Goal: Transaction & Acquisition: Obtain resource

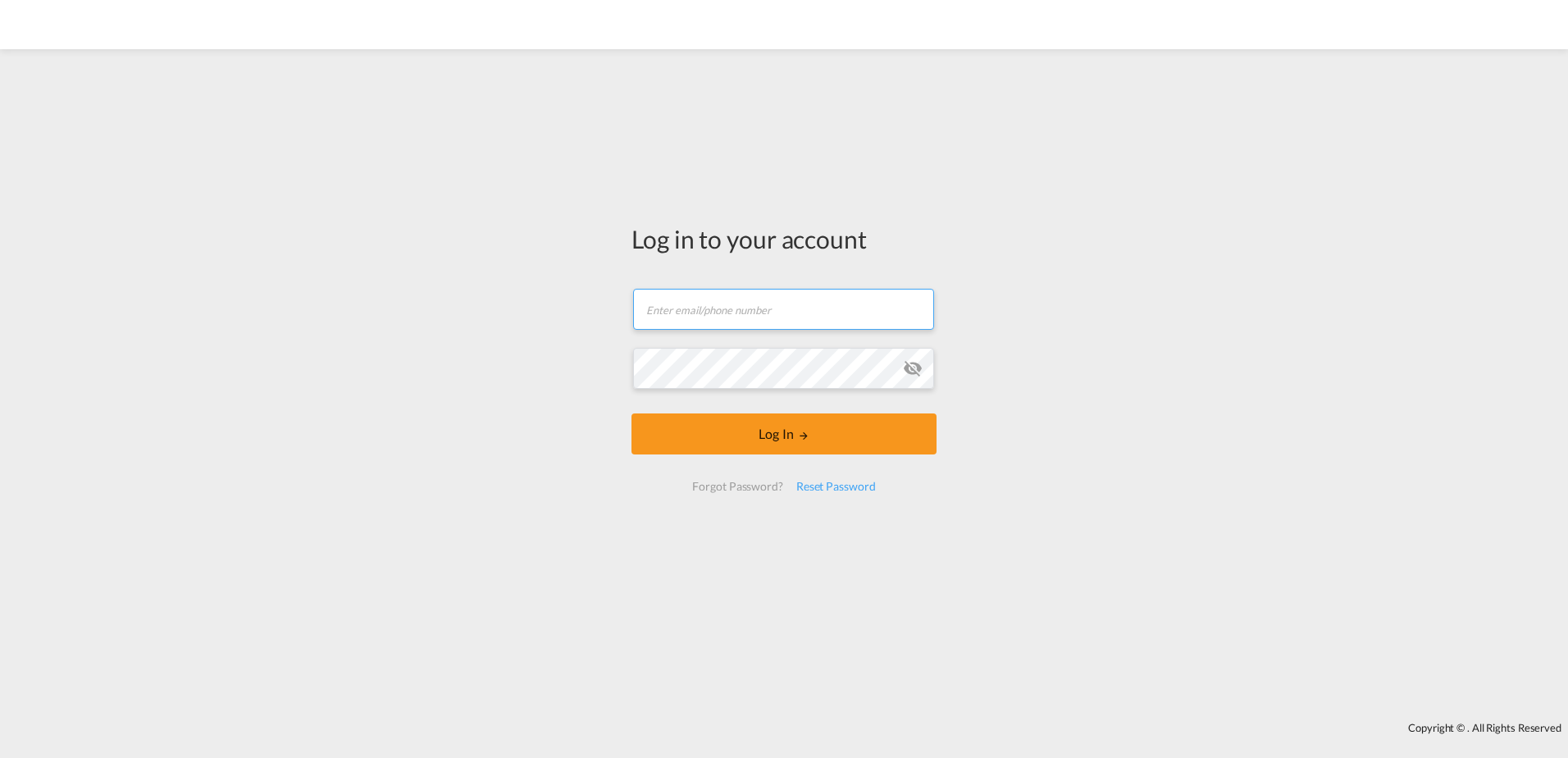
click at [795, 313] on input "text" at bounding box center [784, 309] width 301 height 41
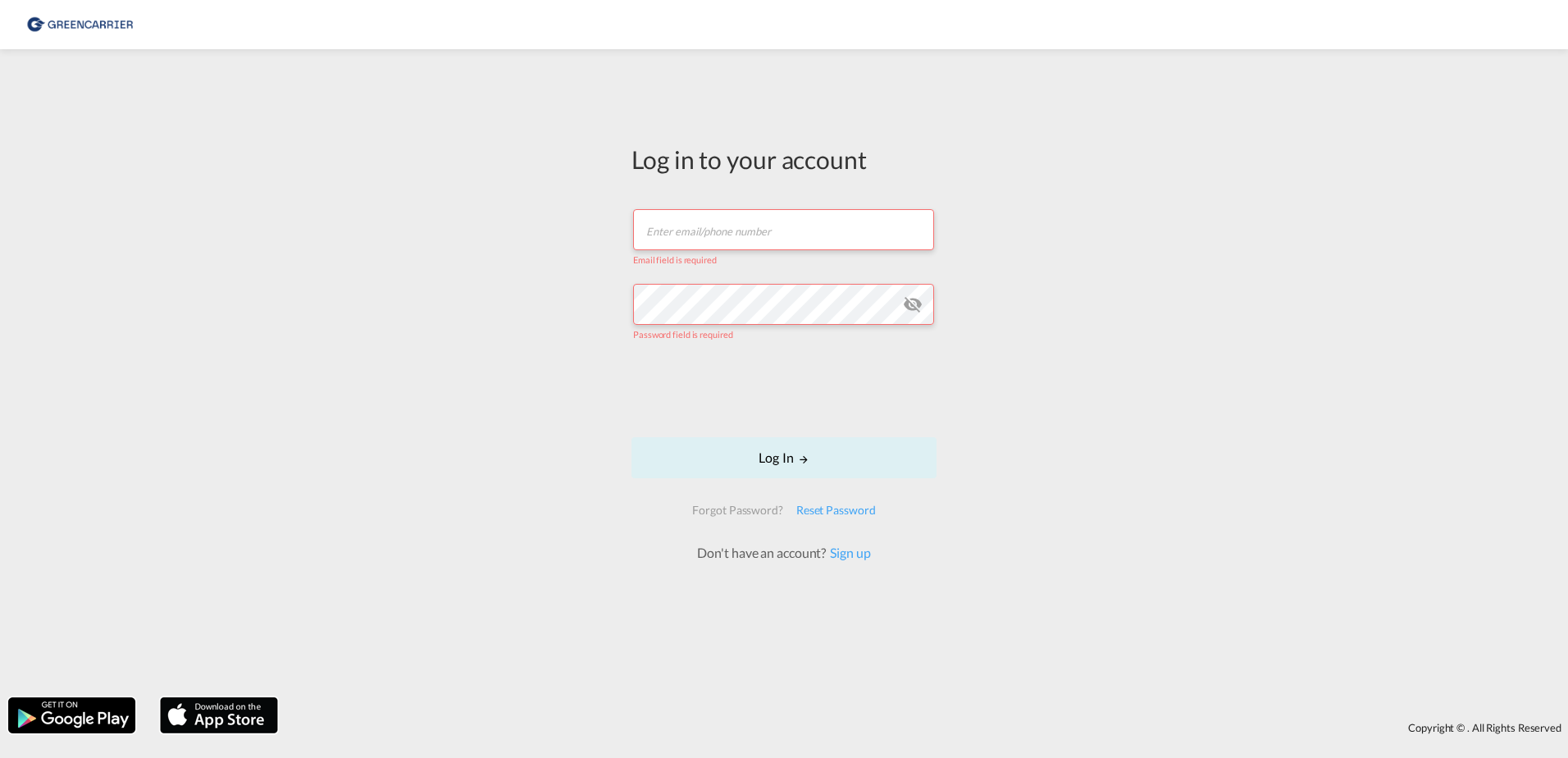
click at [709, 238] on input "text" at bounding box center [784, 230] width 301 height 41
type input "Masim@Scangl.com"
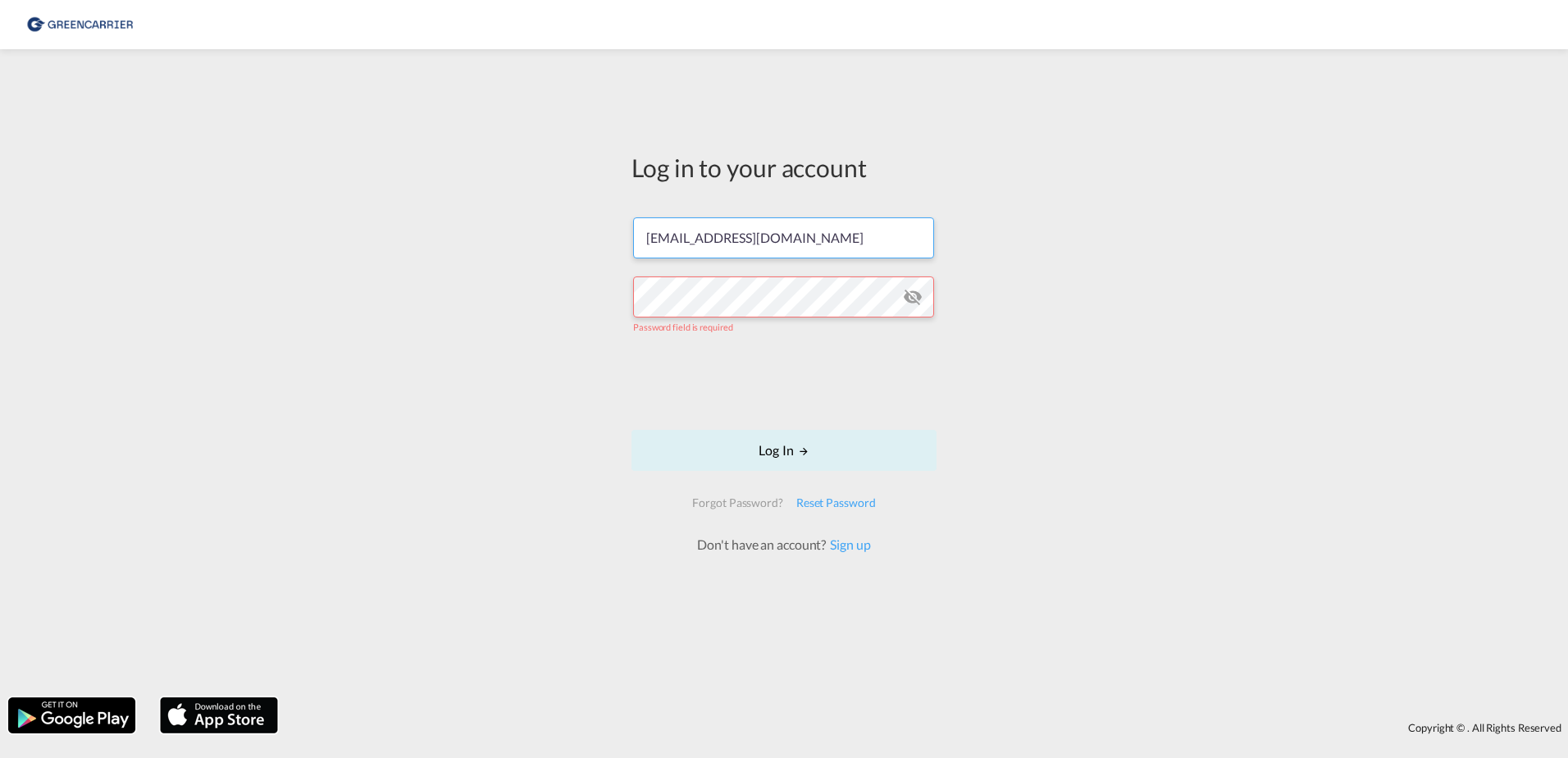
drag, startPoint x: 848, startPoint y: 240, endPoint x: 516, endPoint y: 224, distance: 332.4
click at [500, 235] on div "Log in to your account Masim@Scangl.com Password field is required Log In Forgo…" at bounding box center [784, 373] width 1568 height 632
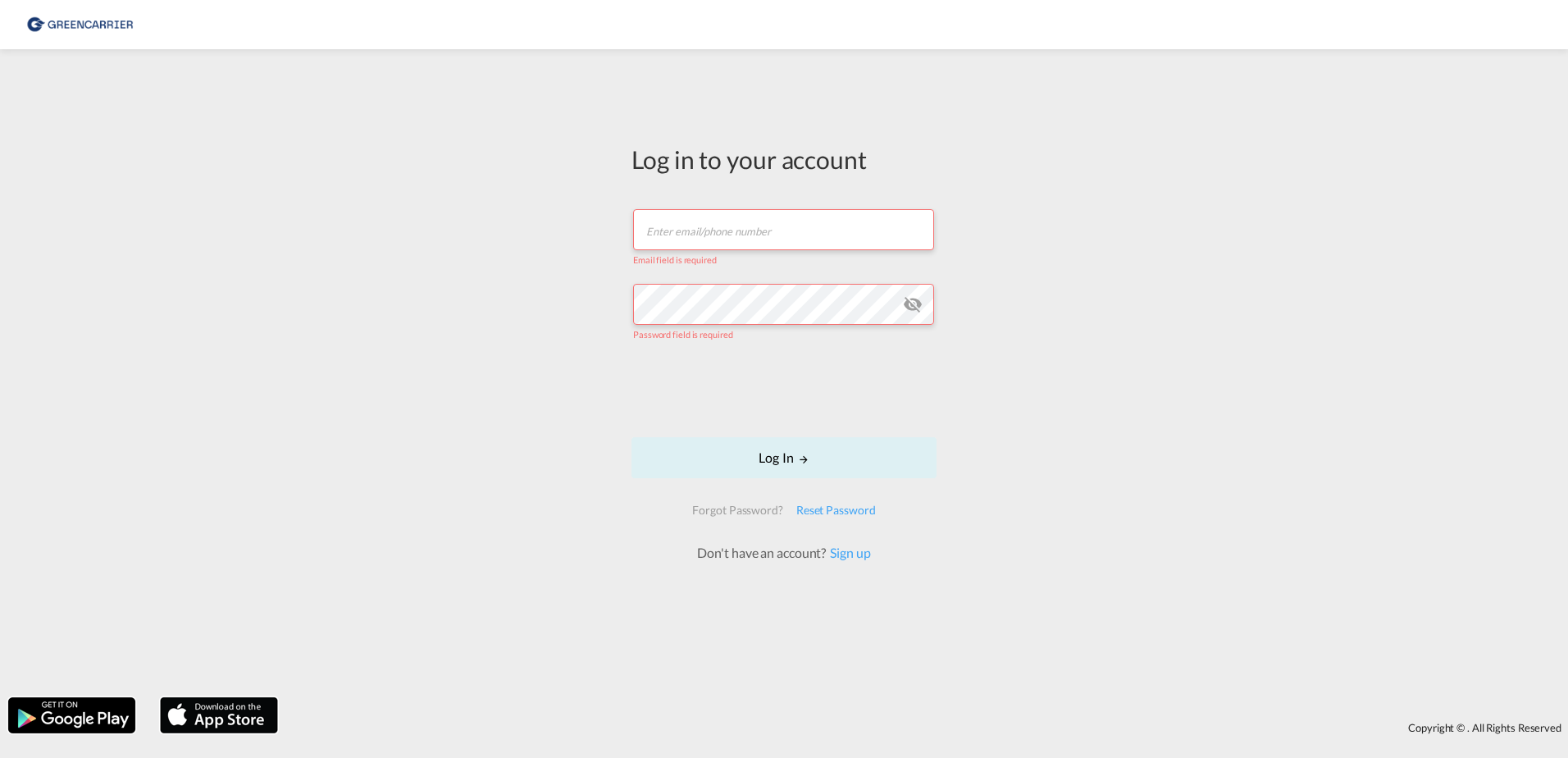
paste input "Username: rkni@scangl.com"
click at [716, 234] on input "Username: rkni@scangl.com" at bounding box center [784, 230] width 301 height 41
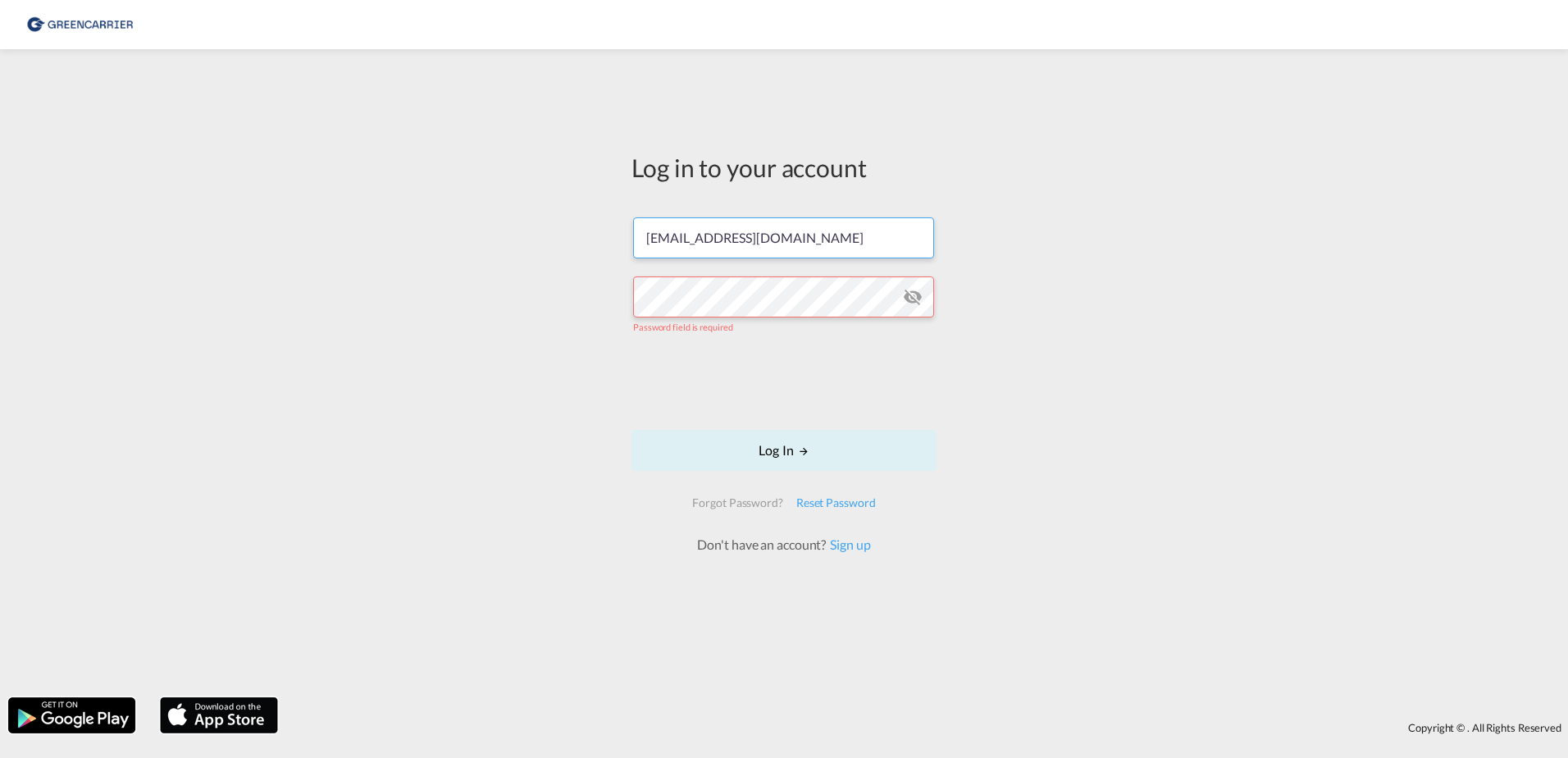
type input "rkni@scangl.com"
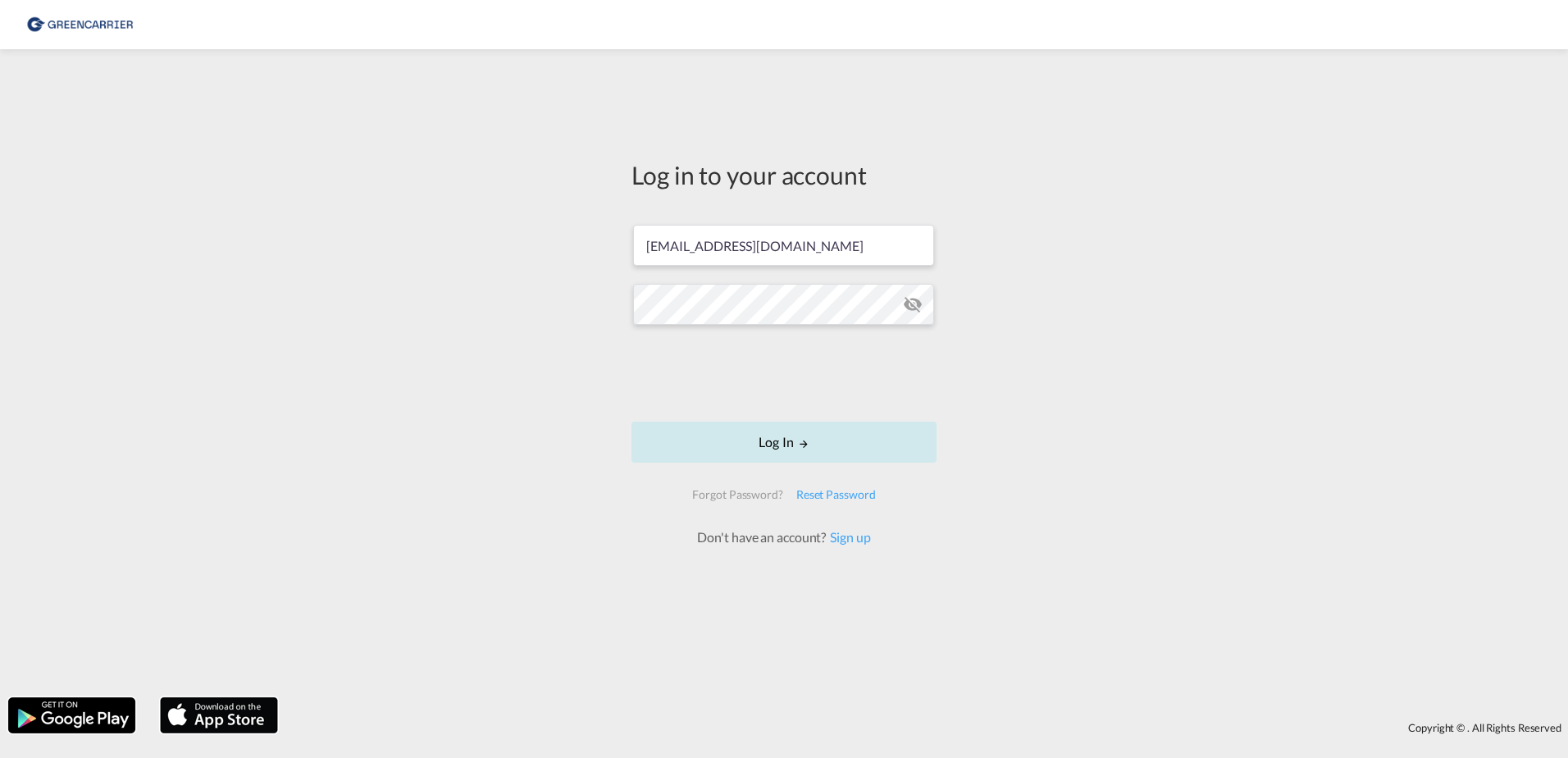
click at [812, 443] on button "Log In" at bounding box center [784, 443] width 305 height 41
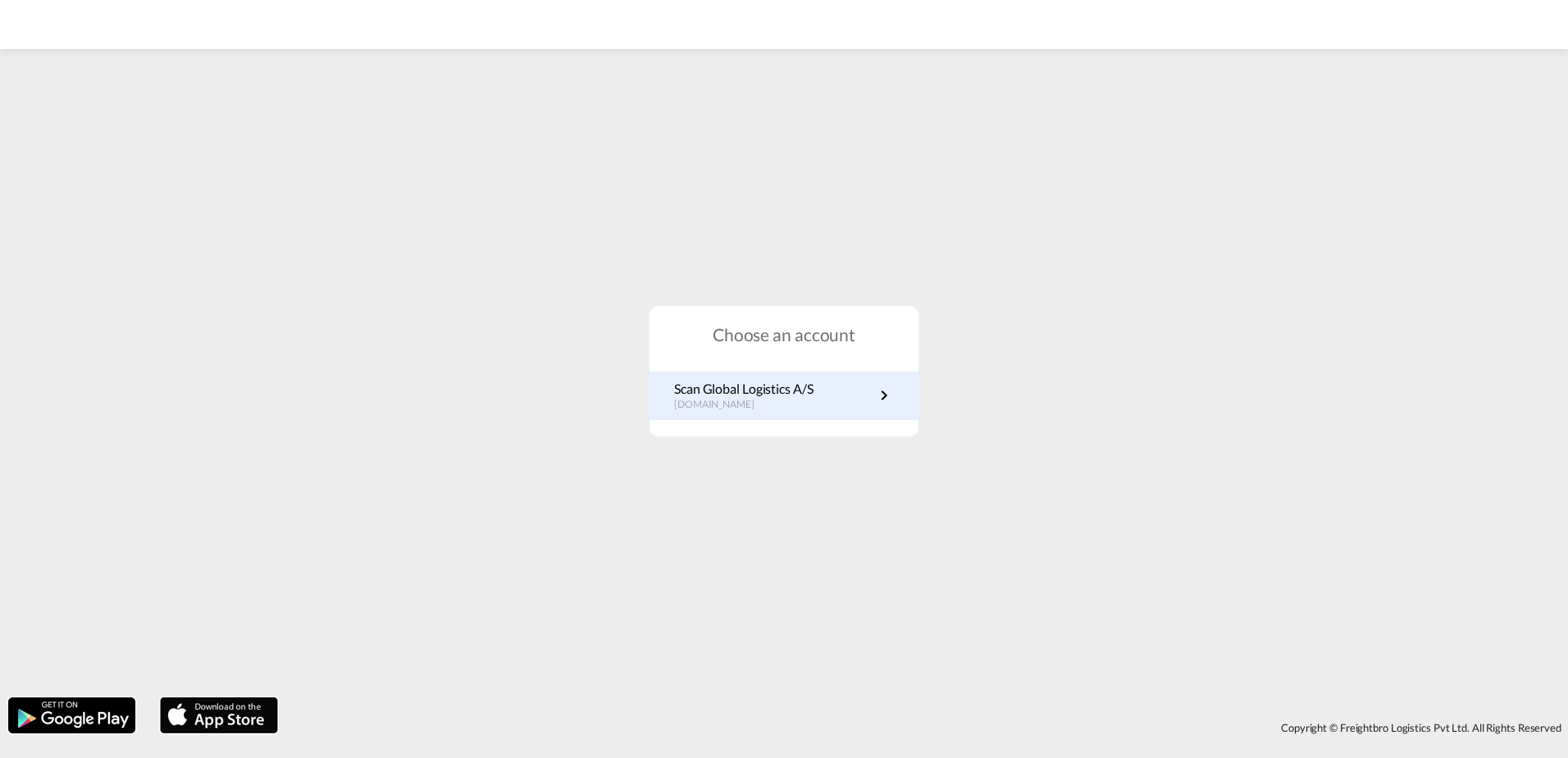
click at [884, 389] on md-icon "icon-chevron-right" at bounding box center [884, 395] width 19 height 19
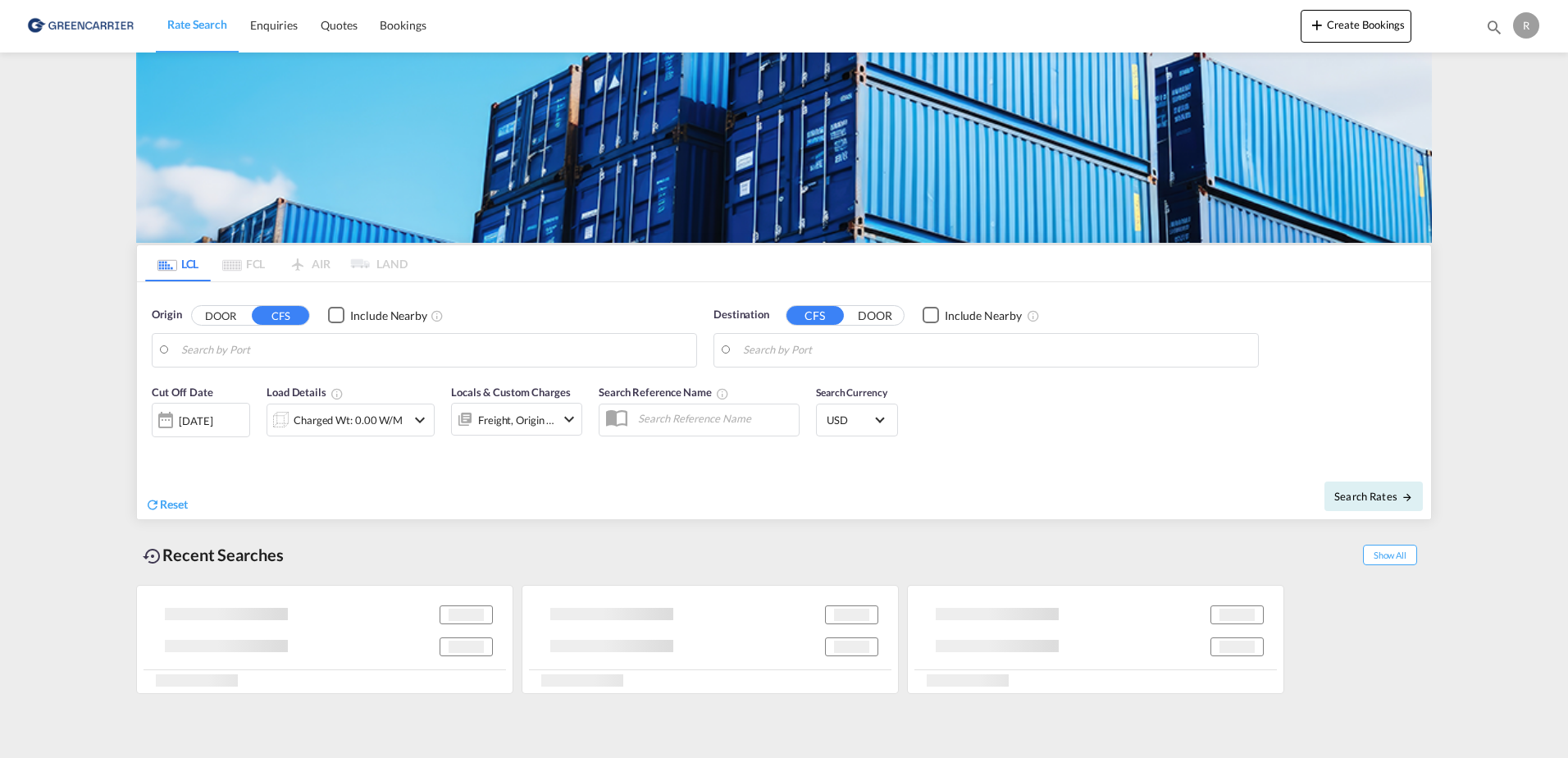
type input "DK-9210, [GEOGRAPHIC_DATA][PERSON_NAME], Noevling, Soender Tranders"
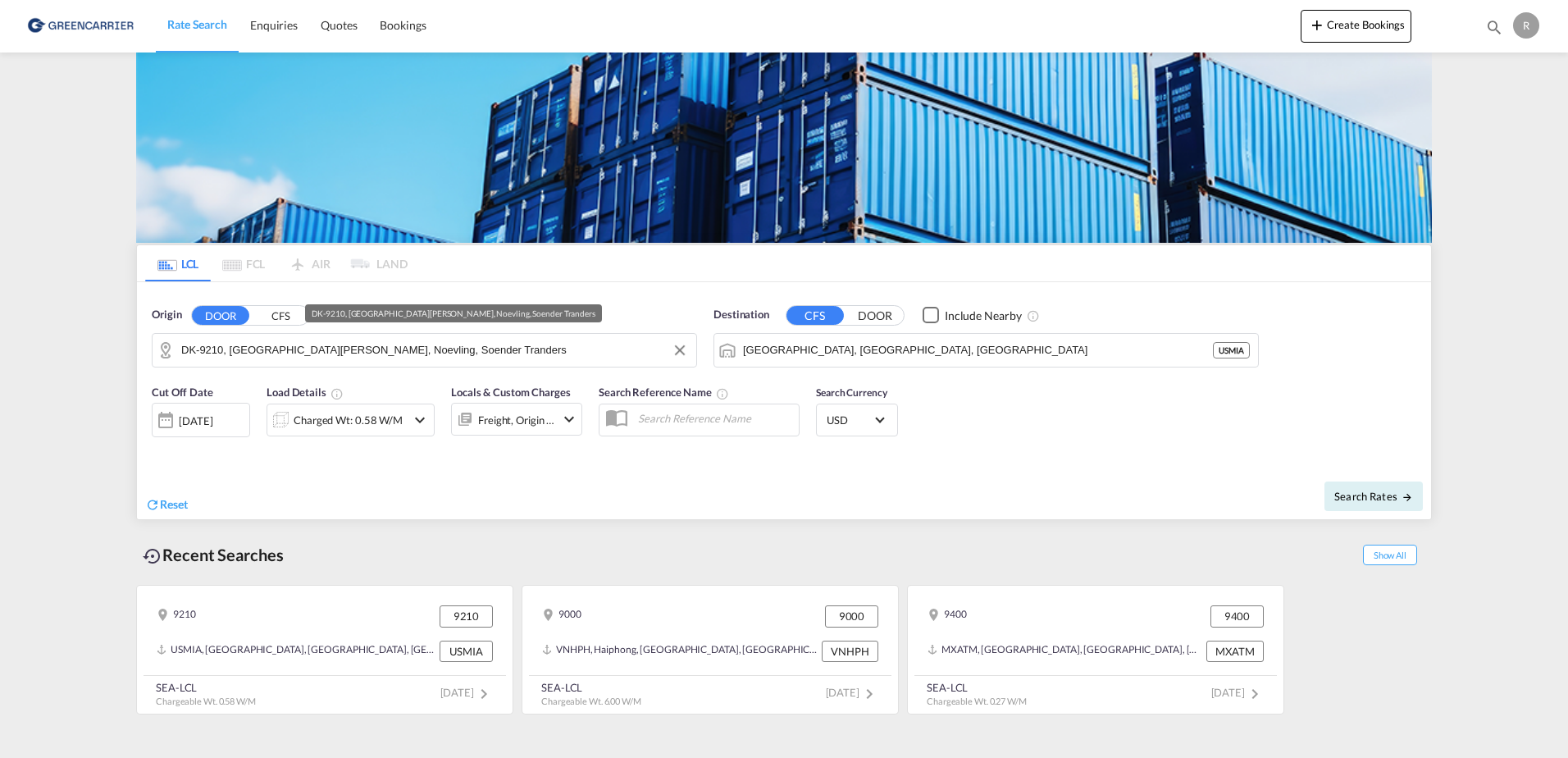
click at [472, 344] on input "DK-9210, [GEOGRAPHIC_DATA][PERSON_NAME], Noevling, Soender Tranders" at bounding box center [434, 350] width 507 height 25
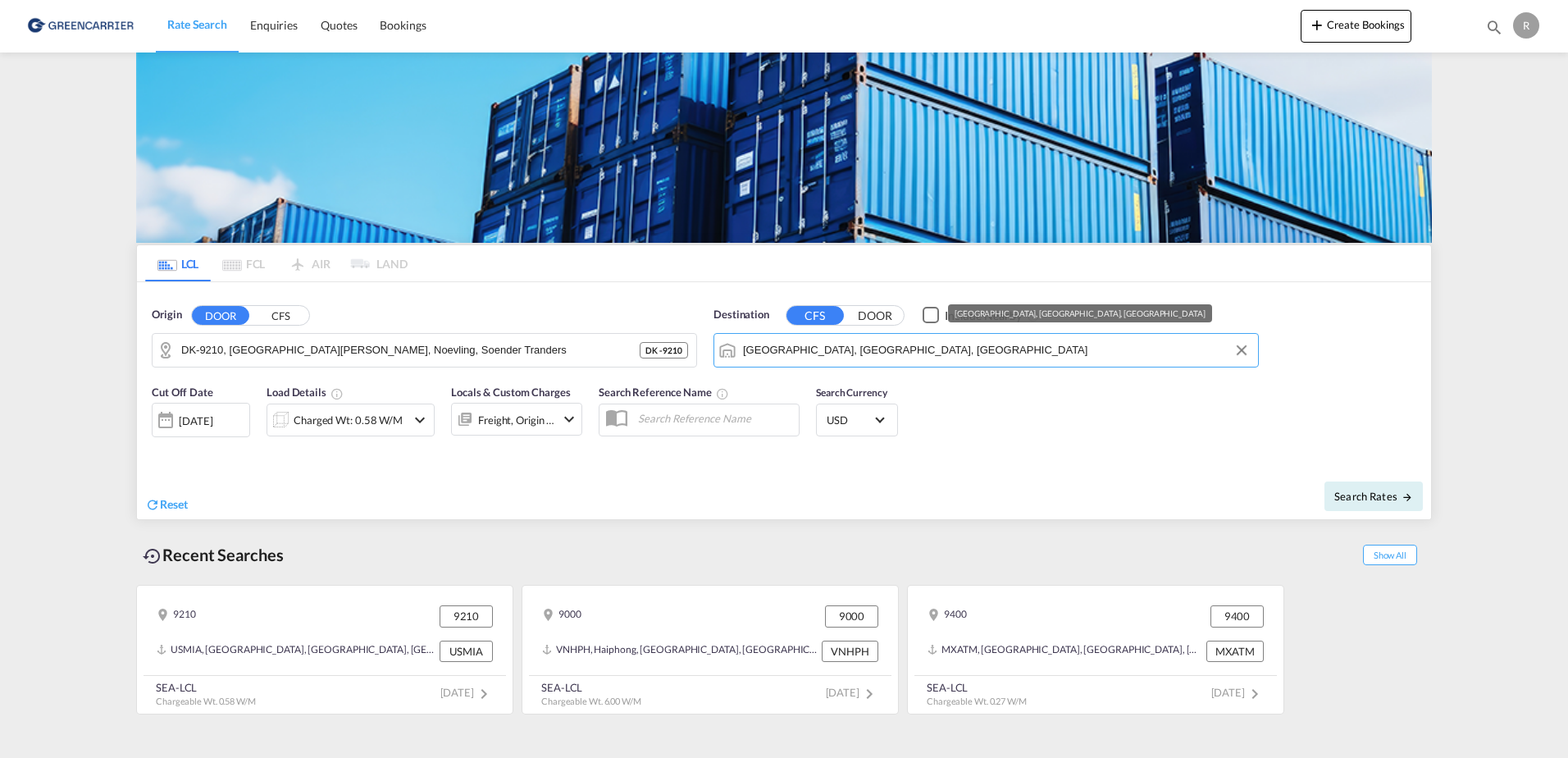
click at [839, 358] on input "[GEOGRAPHIC_DATA], [GEOGRAPHIC_DATA], [GEOGRAPHIC_DATA]" at bounding box center [996, 350] width 507 height 25
type input "f"
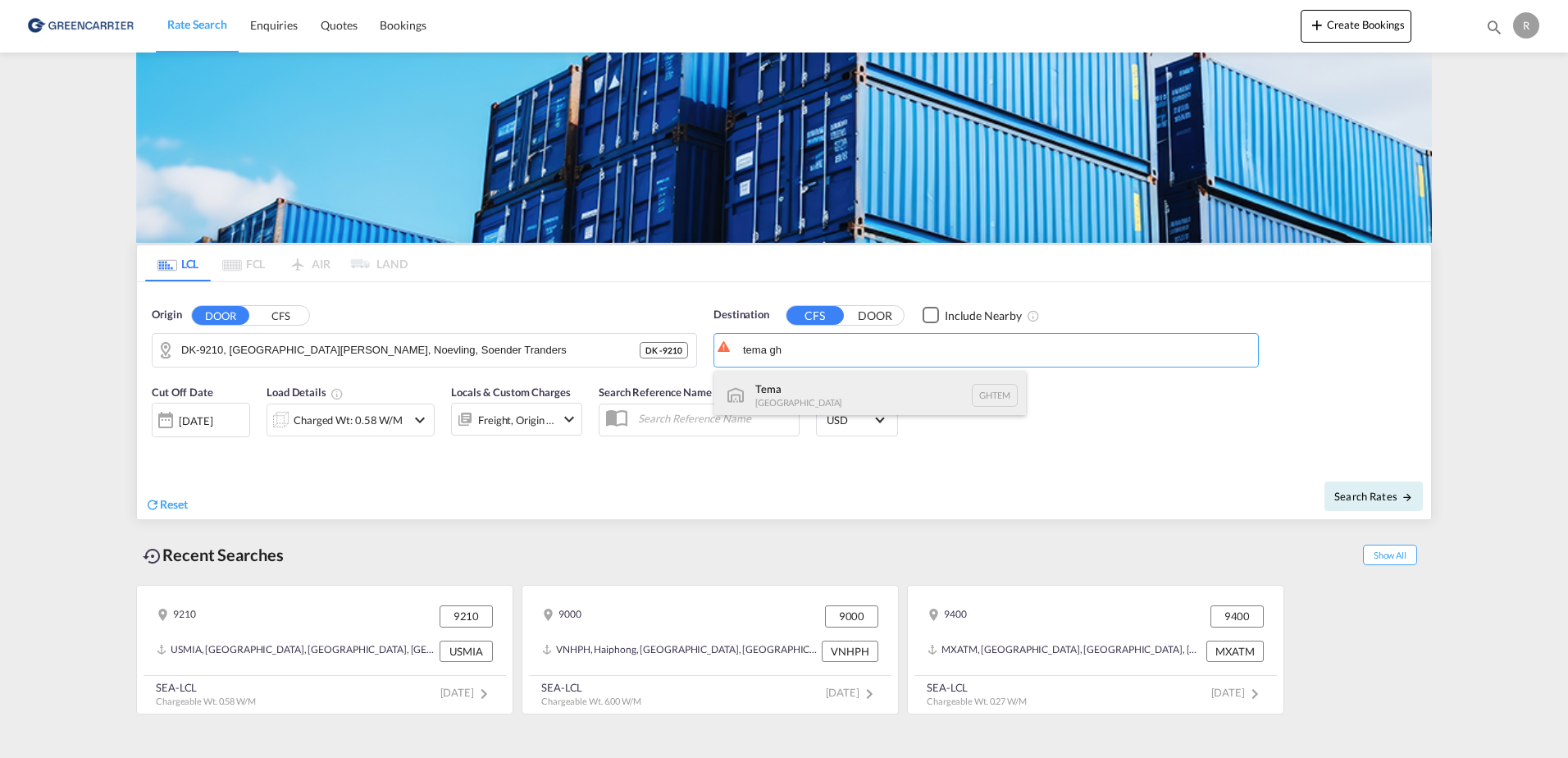
click at [839, 381] on div "Tema [GEOGRAPHIC_DATA] [GEOGRAPHIC_DATA]" at bounding box center [870, 395] width 312 height 49
type input "Tema, GHTEM"
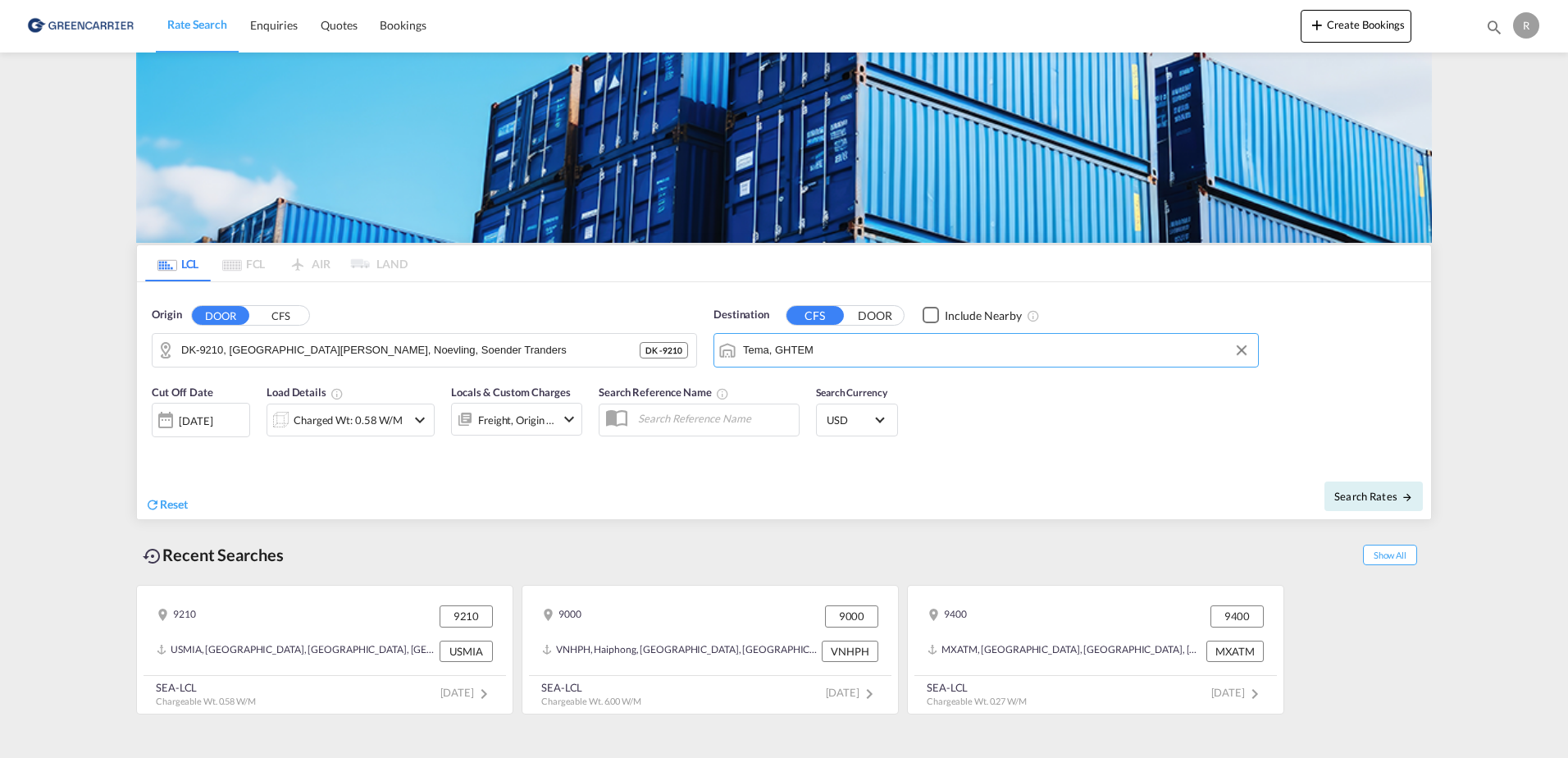
click at [972, 396] on div "Cut Off Date [DATE] [DATE] Load Details Charged Wt: 0.58 W/M Locals & Custom Ch…" at bounding box center [784, 420] width 1294 height 89
click at [351, 419] on div "Charged Wt: 0.58 W/M" at bounding box center [349, 419] width 109 height 23
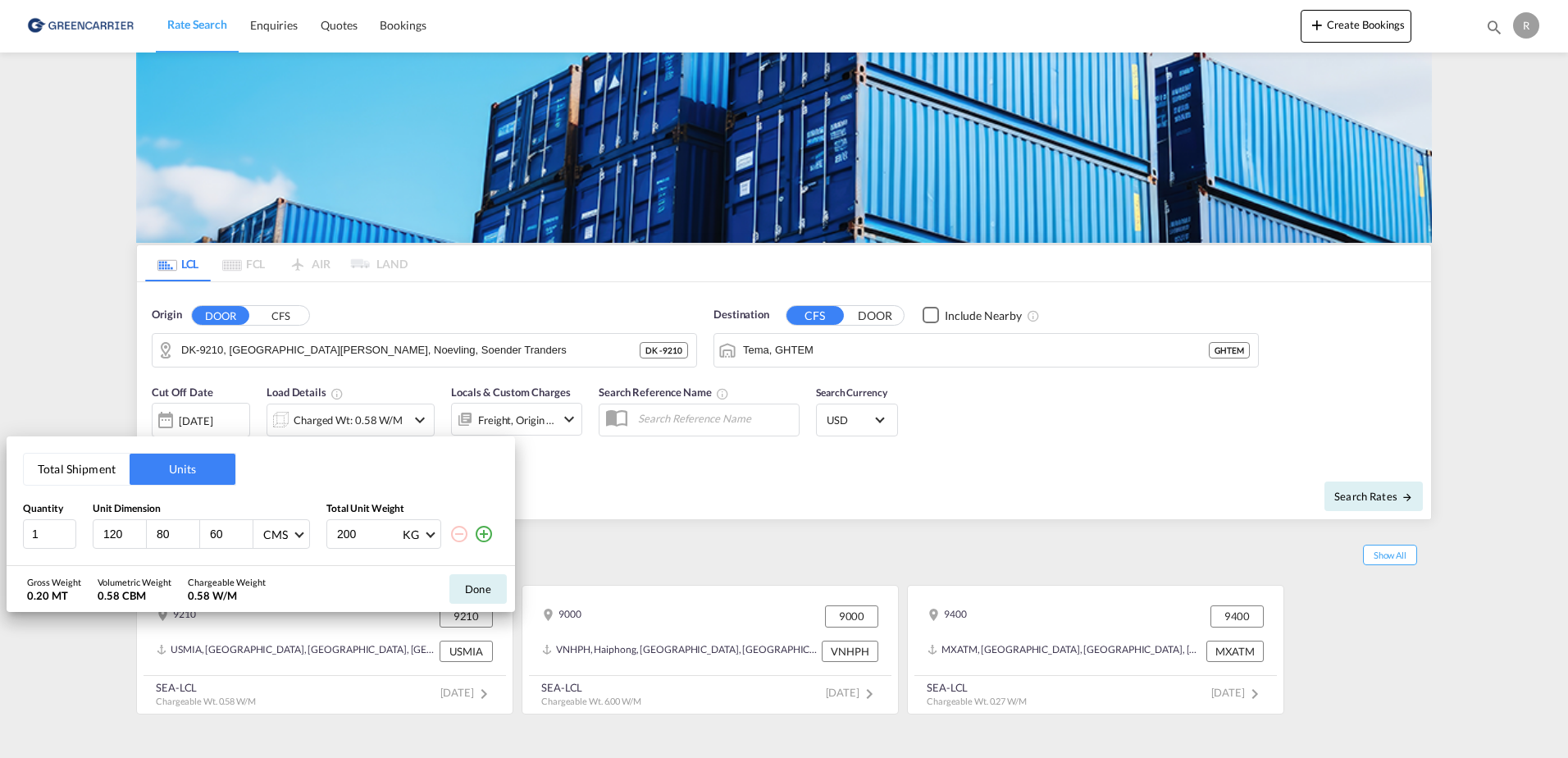
click at [494, 542] on div "200 KG KG LB" at bounding box center [413, 534] width 172 height 30
click at [493, 536] on md-icon "icon-plus-circle-outline" at bounding box center [483, 533] width 19 height 19
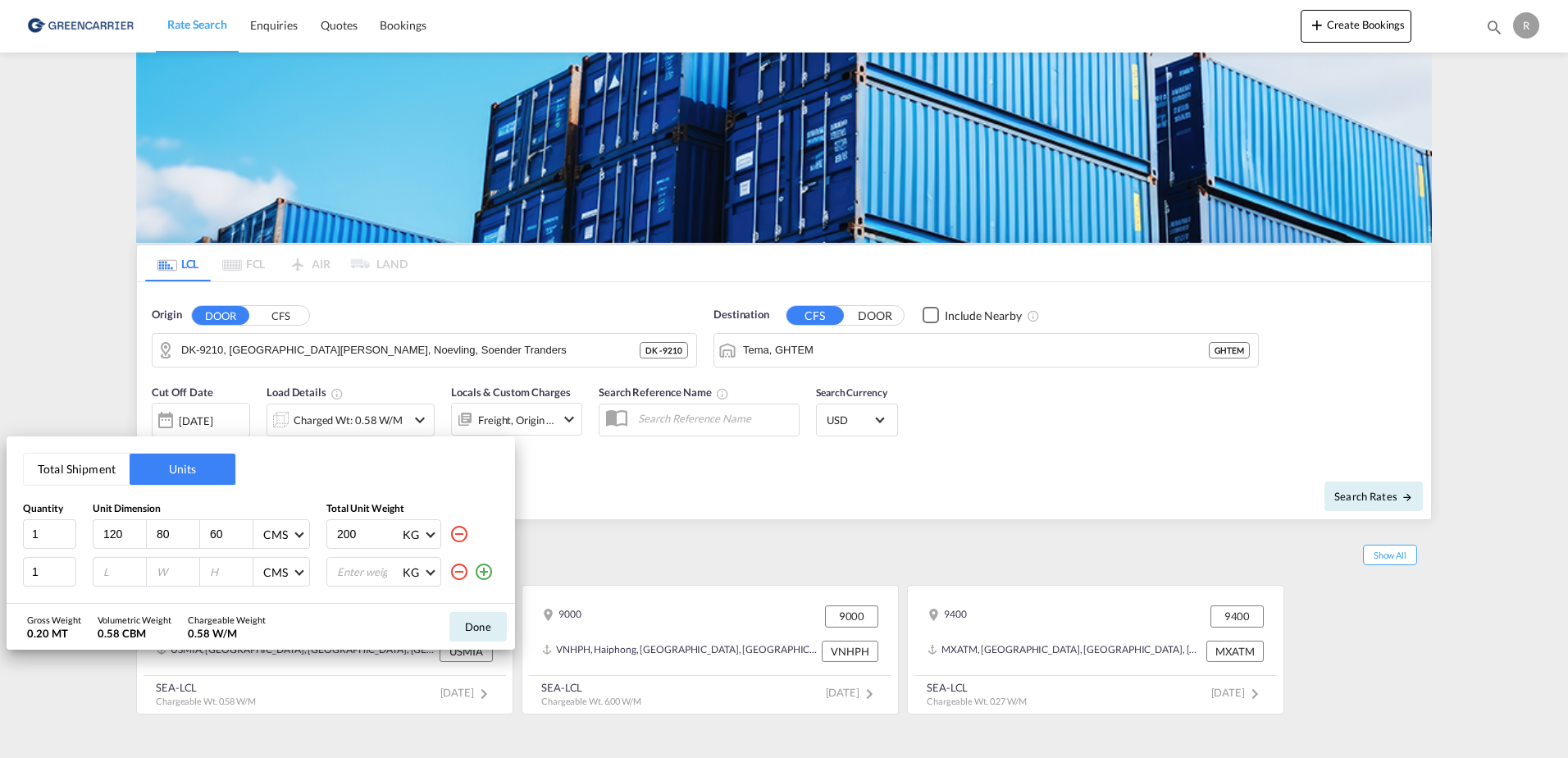
click at [486, 579] on md-icon "icon-plus-circle-outline" at bounding box center [483, 572] width 19 height 19
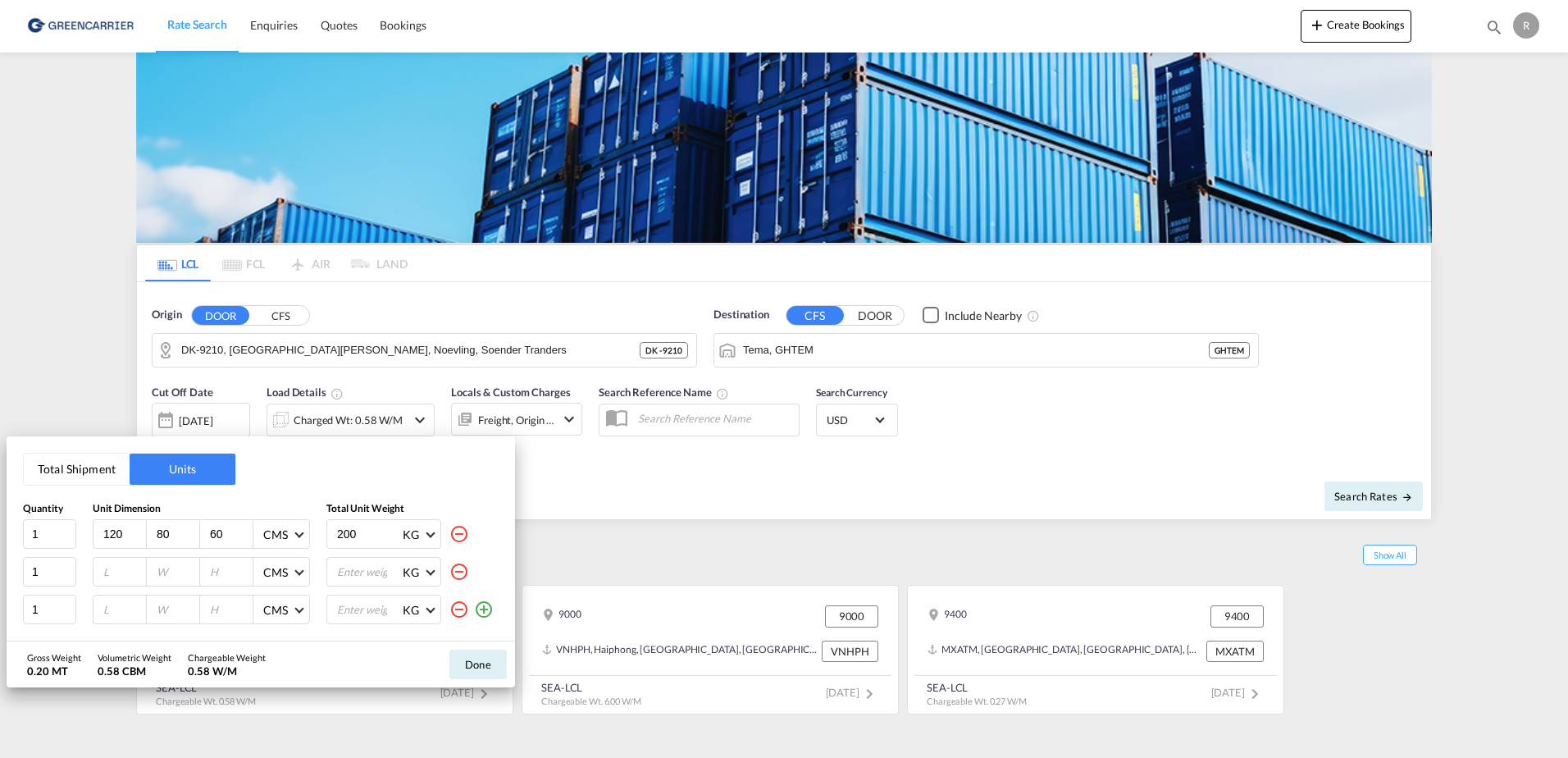
click at [132, 537] on input "120" at bounding box center [124, 534] width 45 height 15
type input "140"
type input "1000"
type input "210"
click at [179, 536] on input "1000" at bounding box center [177, 534] width 45 height 15
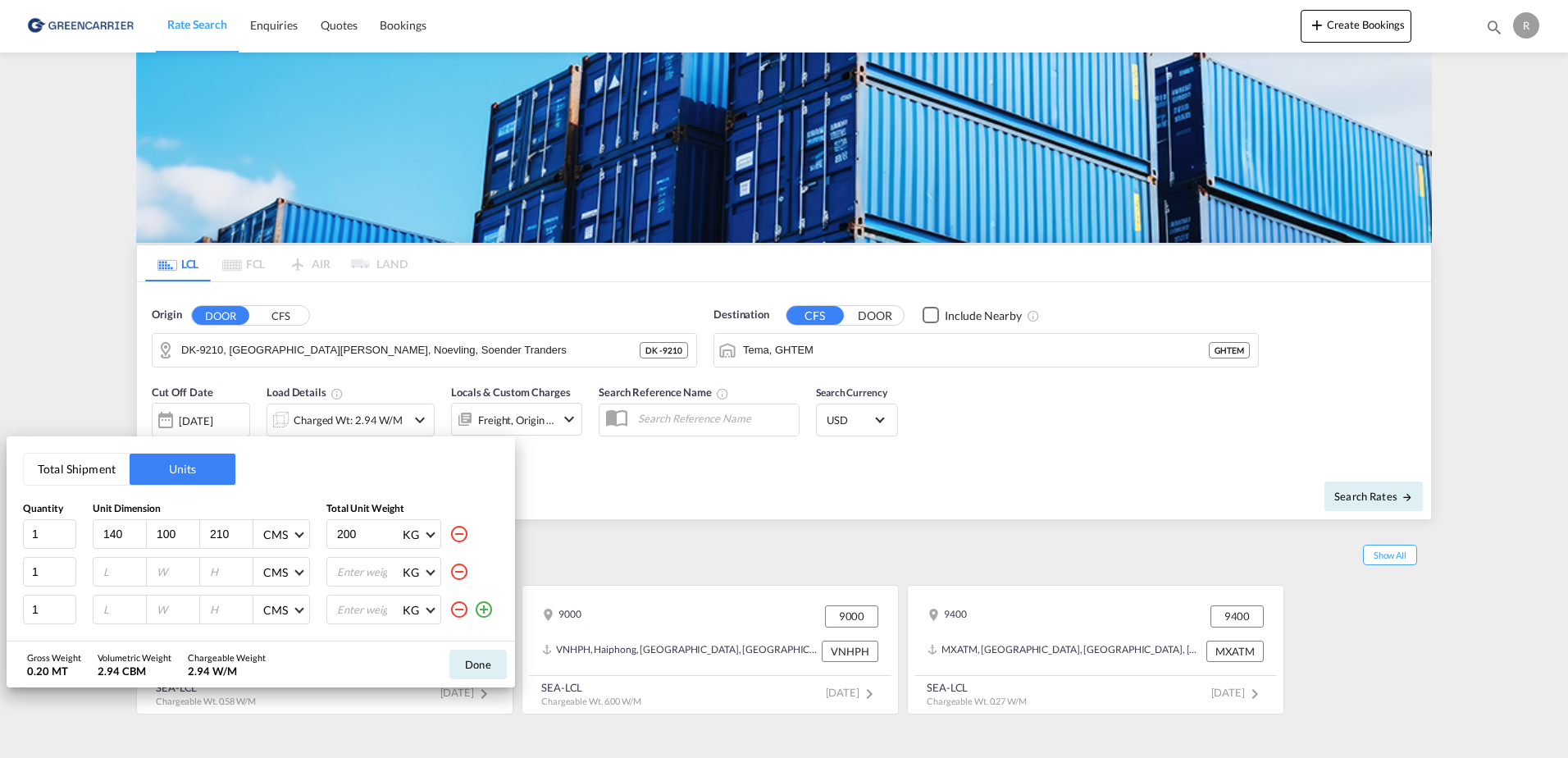
type input "100"
click at [338, 507] on div "Total Unit Weight" at bounding box center [413, 508] width 172 height 14
drag, startPoint x: 362, startPoint y: 522, endPoint x: 383, endPoint y: 549, distance: 34.2
click at [363, 523] on input "200" at bounding box center [368, 534] width 66 height 28
type input "2"
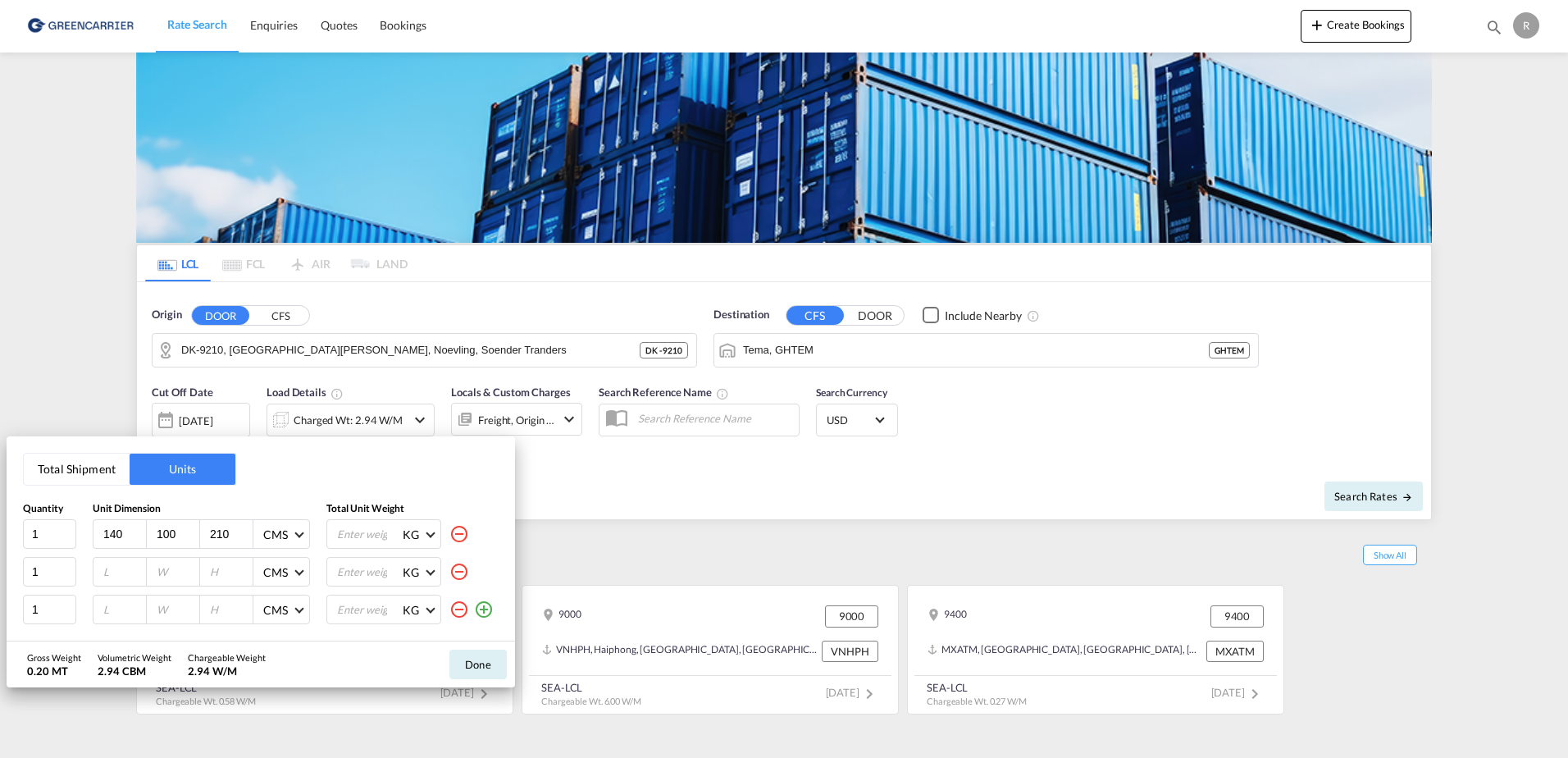
click at [668, 757] on html "Rate Search Enquiries Quotes Bookings Rate Search Enquiries" at bounding box center [784, 379] width 1568 height 758
click at [359, 531] on input "number" at bounding box center [368, 534] width 66 height 28
type input "530"
type input "120"
type input "80"
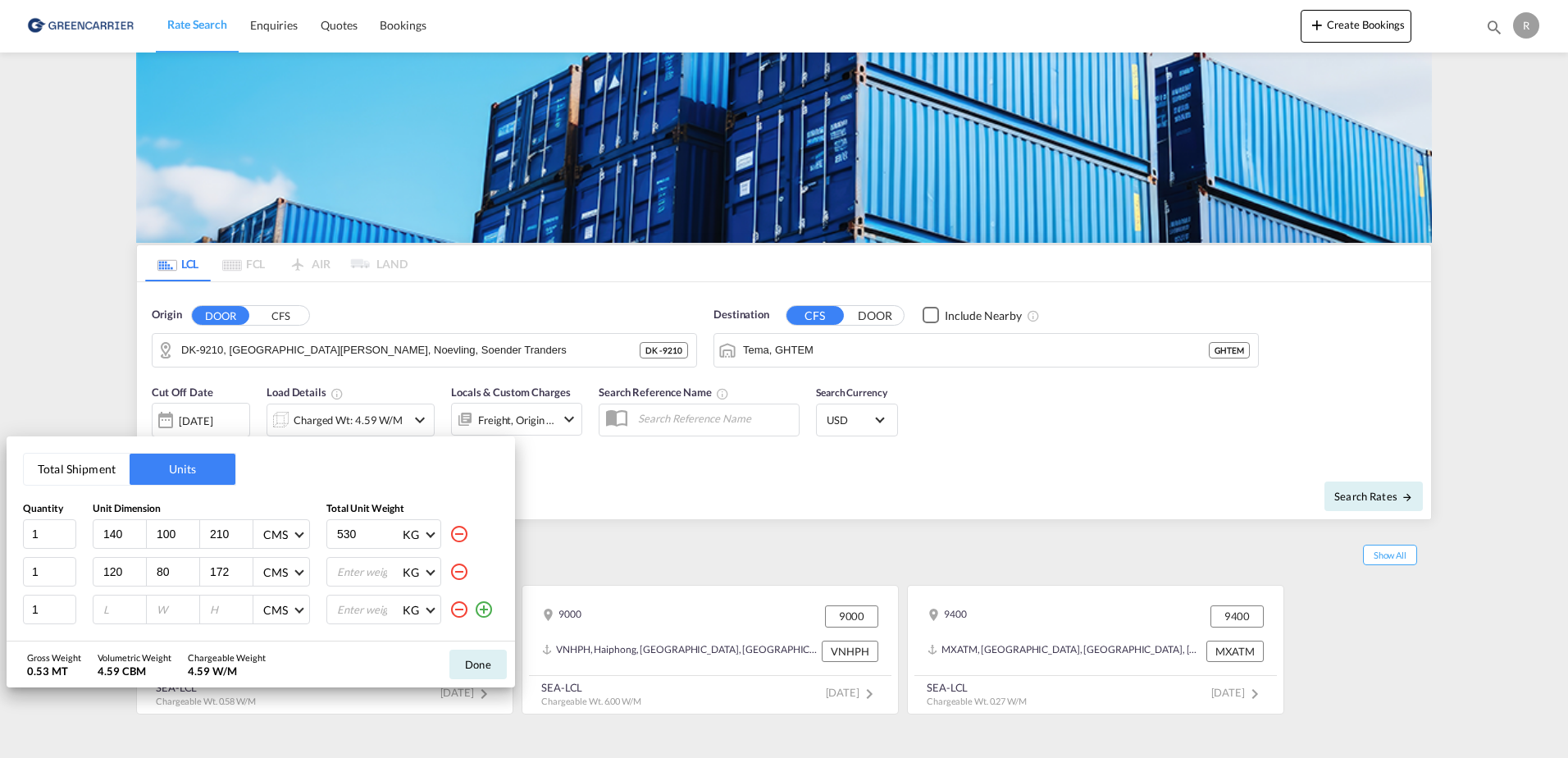
type input "172"
type input "218"
type input "120"
type input "80"
type input "56"
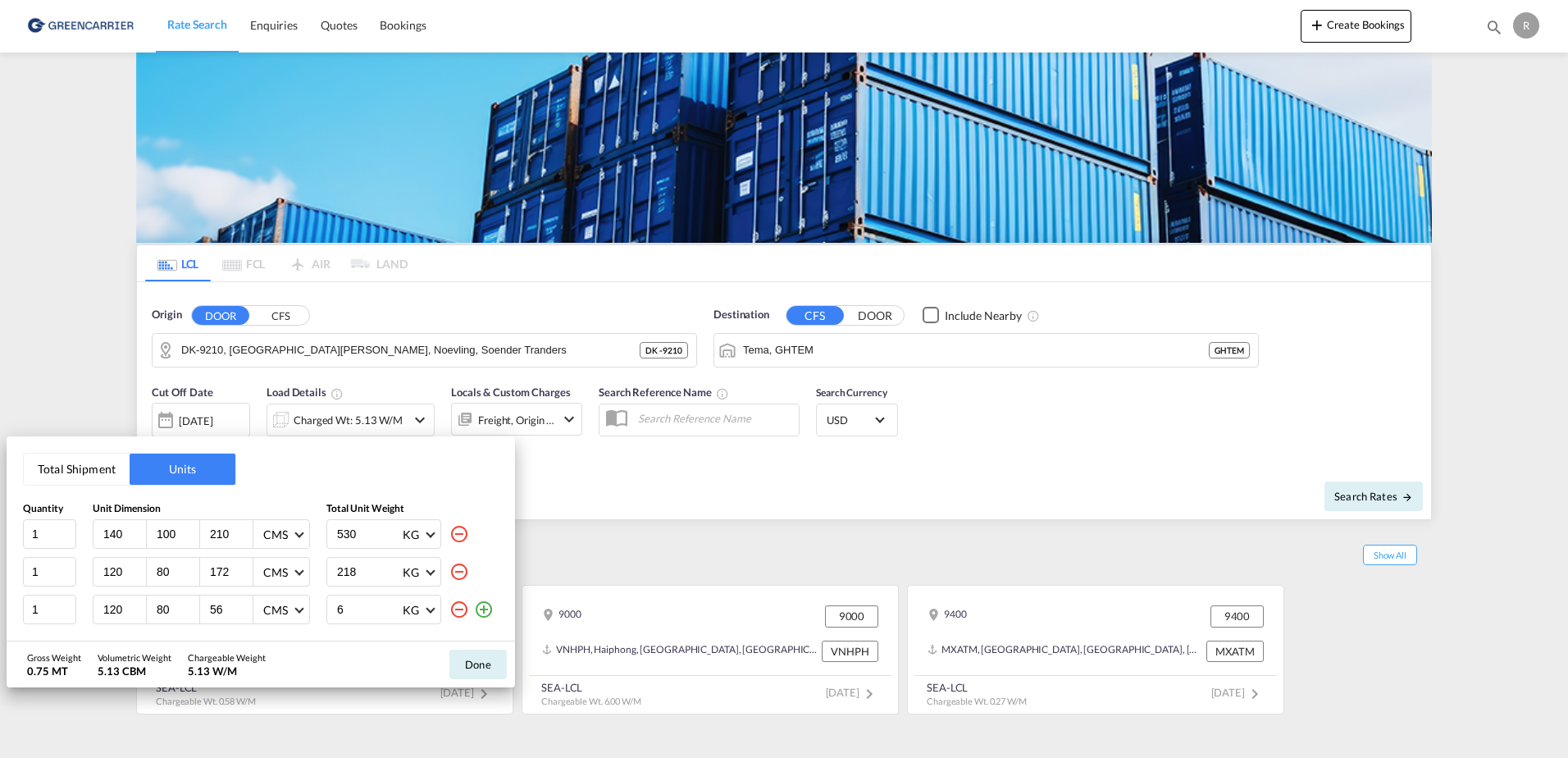
type input "65"
click at [481, 663] on button "Done" at bounding box center [478, 664] width 57 height 30
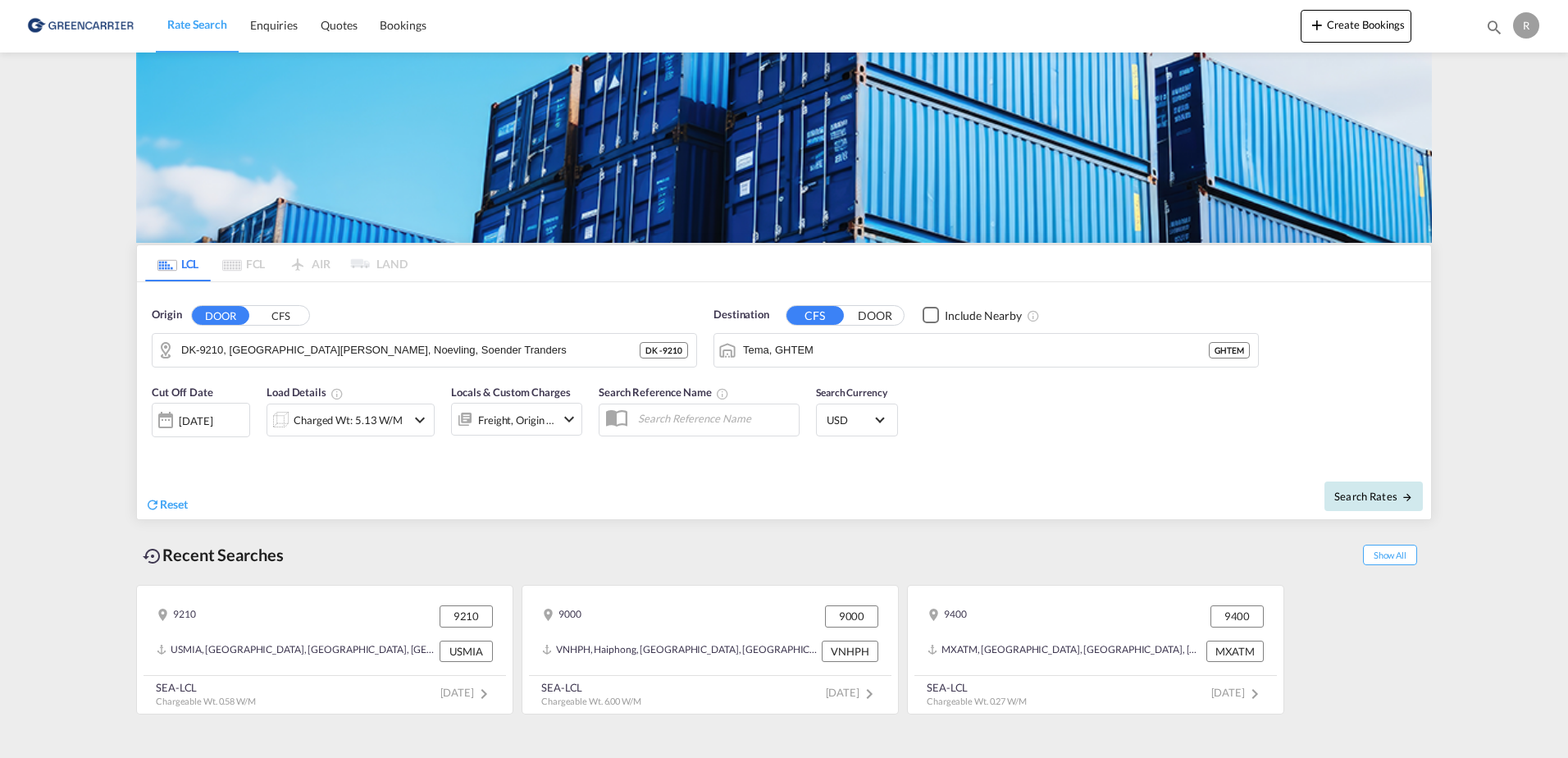
click at [1396, 482] on button "Search Rates" at bounding box center [1373, 496] width 98 height 30
type input "9210 to GHTEM / [DATE]"
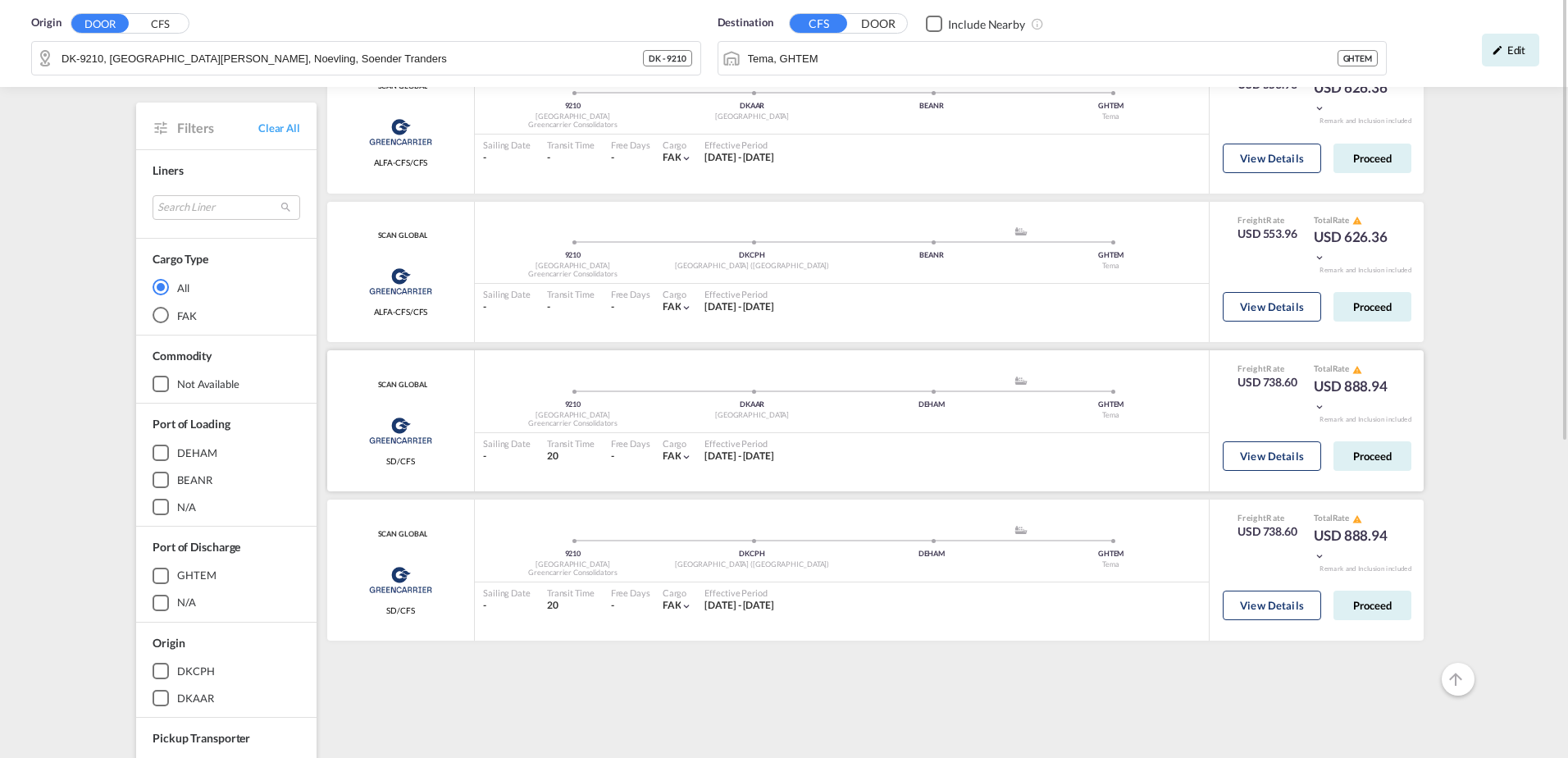
scroll to position [82, 0]
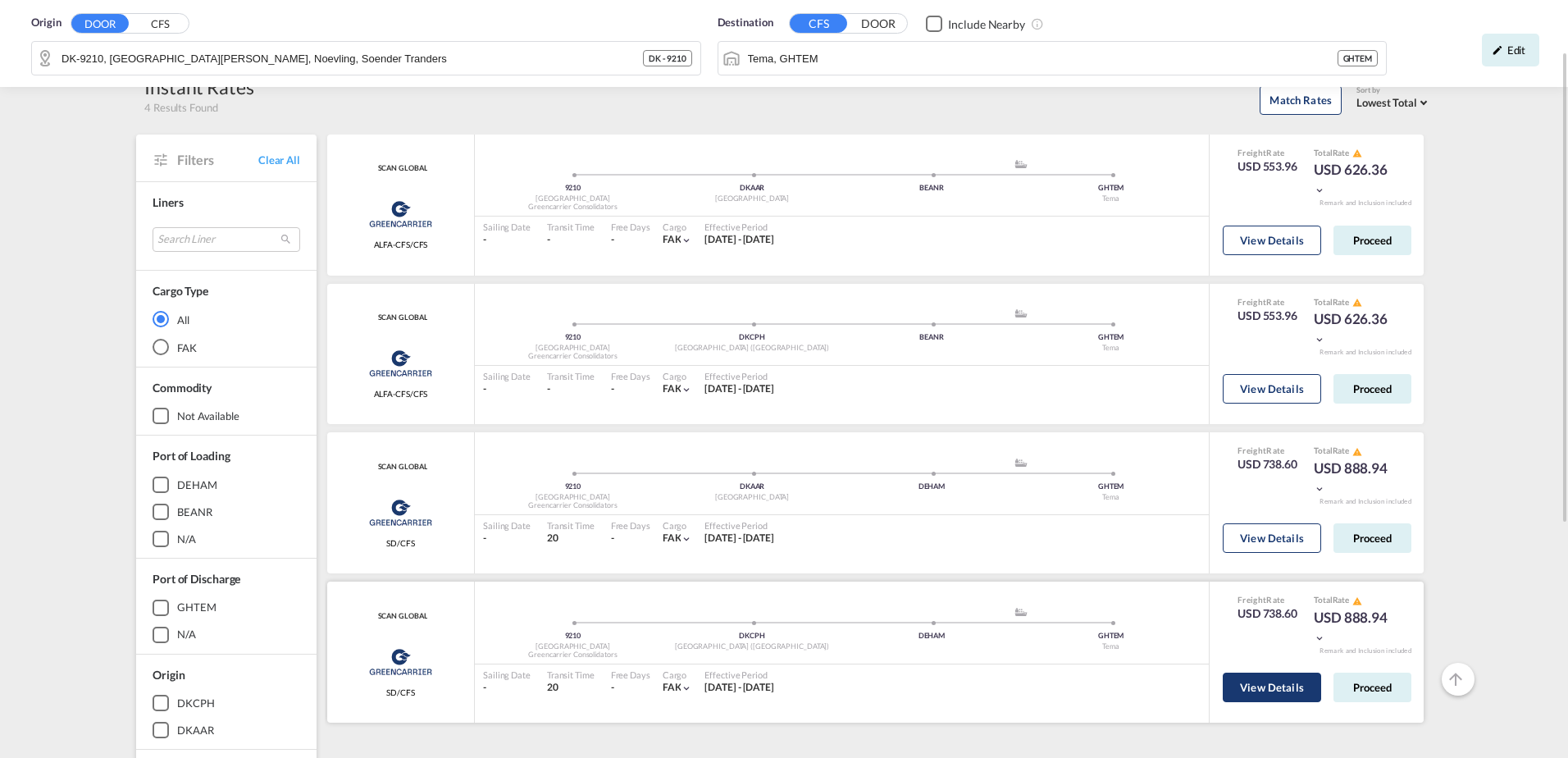
click at [1267, 694] on button "View Details" at bounding box center [1272, 687] width 98 height 30
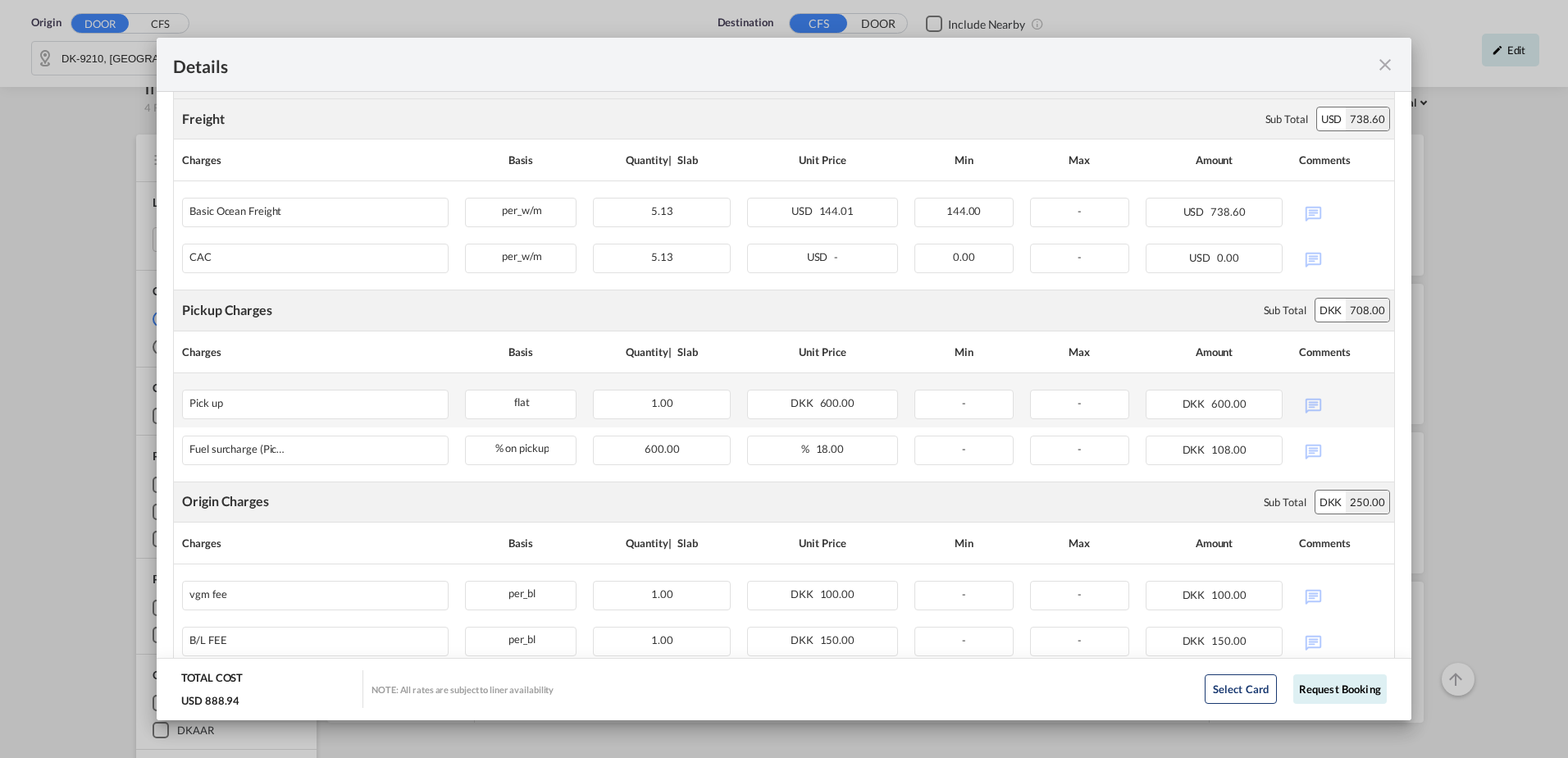
scroll to position [410, 0]
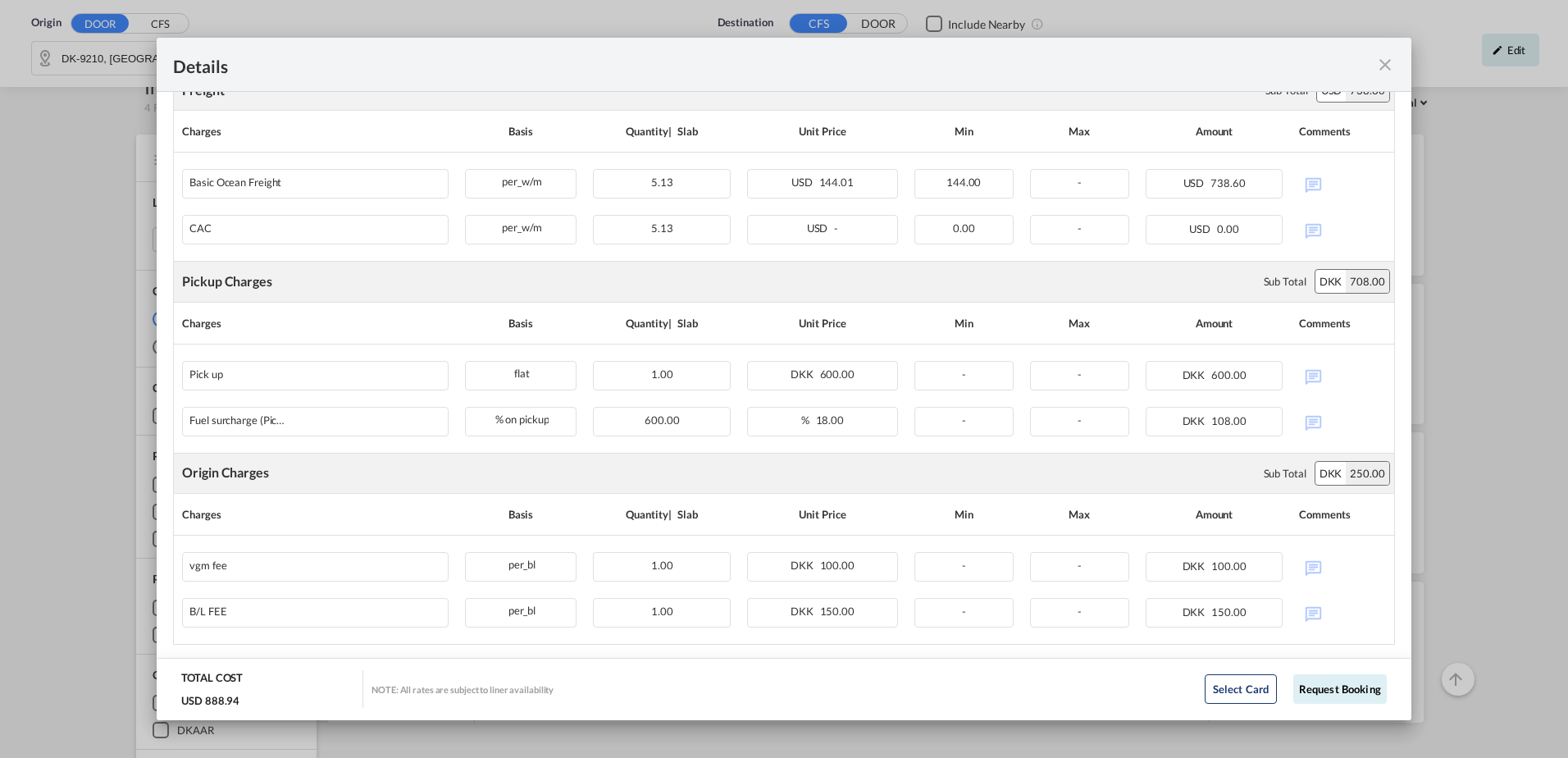
click at [1387, 58] on md-icon "icon-close fg-AAA8AD m-0 cursor" at bounding box center [1384, 64] width 19 height 19
